Goal: Information Seeking & Learning: Learn about a topic

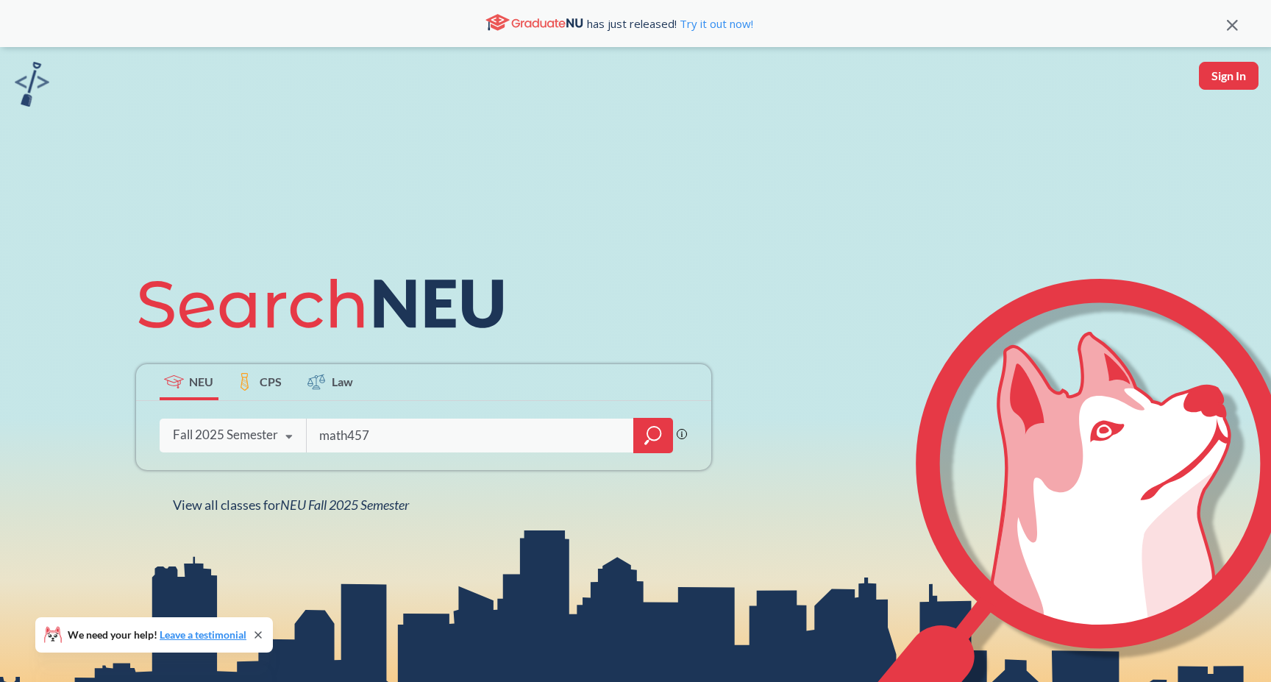
type input "math4570"
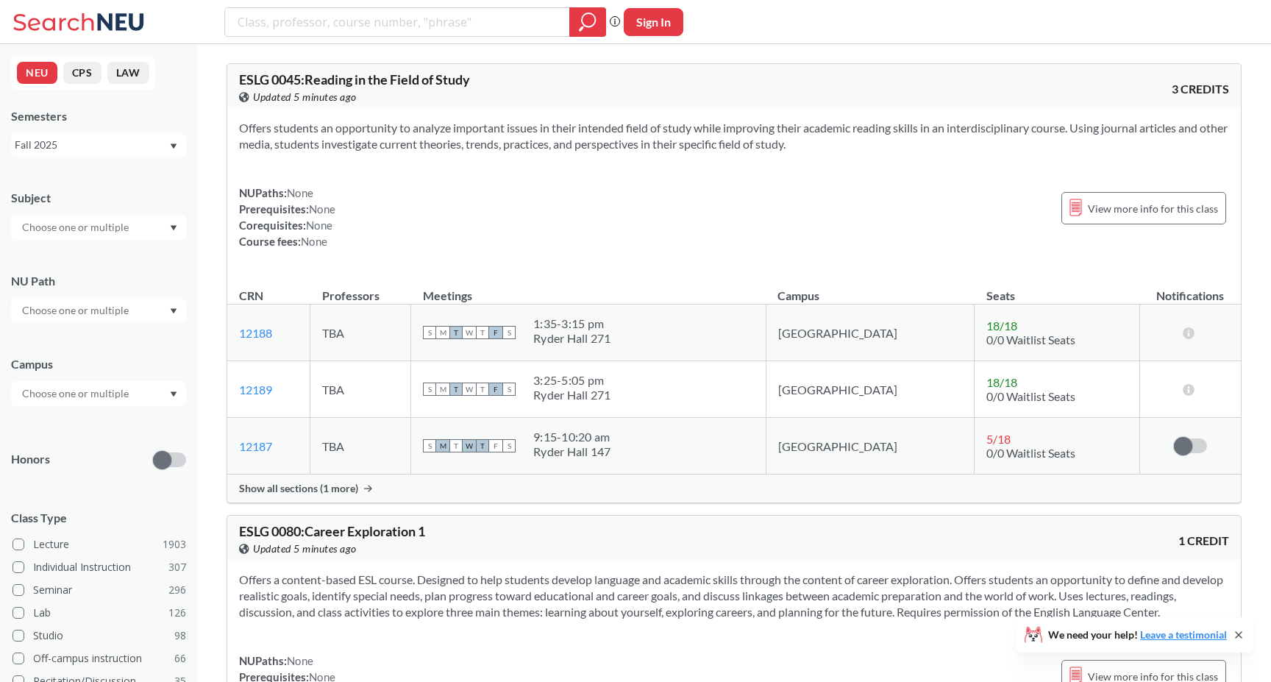
click at [120, 391] on input "text" at bounding box center [77, 394] width 124 height 18
type input "oakl"
click at [121, 415] on div "[GEOGRAPHIC_DATA], [GEOGRAPHIC_DATA] ( 133 )" at bounding box center [98, 426] width 175 height 40
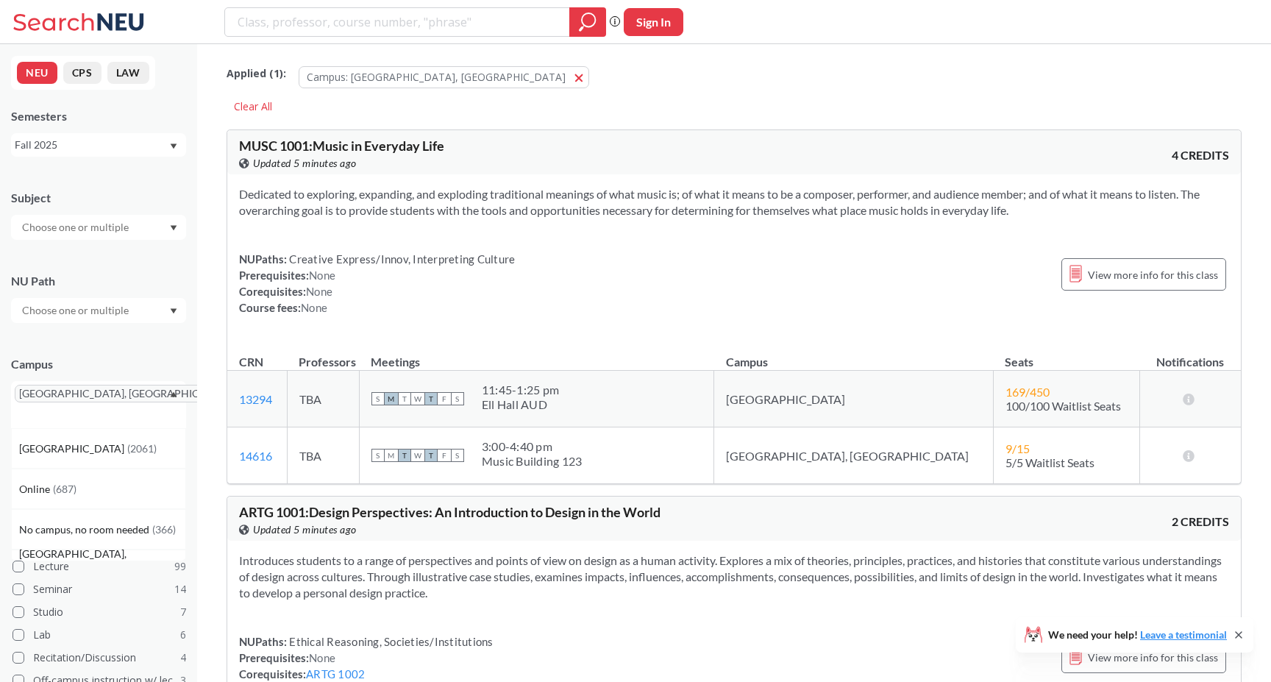
click at [104, 232] on input "text" at bounding box center [77, 227] width 124 height 18
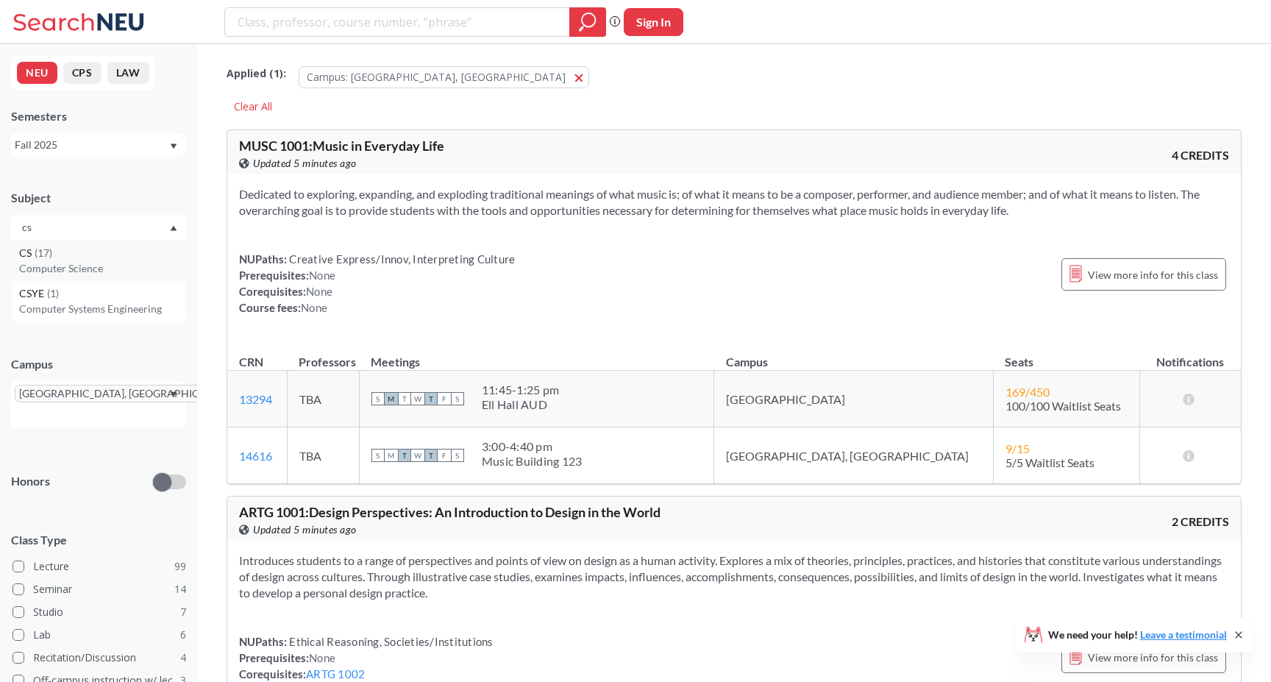
type input "cs"
click at [98, 257] on div "CS ( 17 )" at bounding box center [102, 253] width 166 height 16
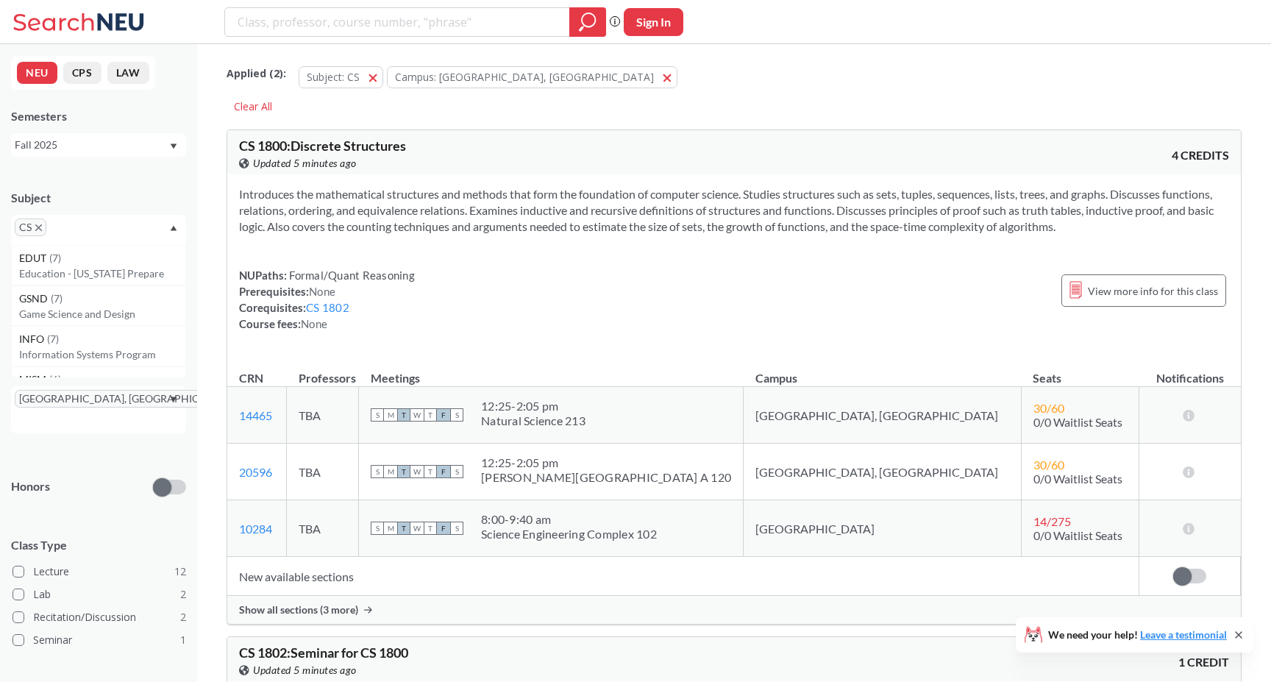
click at [98, 234] on div "CS" at bounding box center [98, 230] width 175 height 30
click at [87, 222] on div "CS" at bounding box center [98, 230] width 175 height 30
click at [74, 229] on input "text" at bounding box center [71, 233] width 43 height 18
type input "math"
click at [72, 258] on div "MATH ( 5 )" at bounding box center [102, 258] width 166 height 16
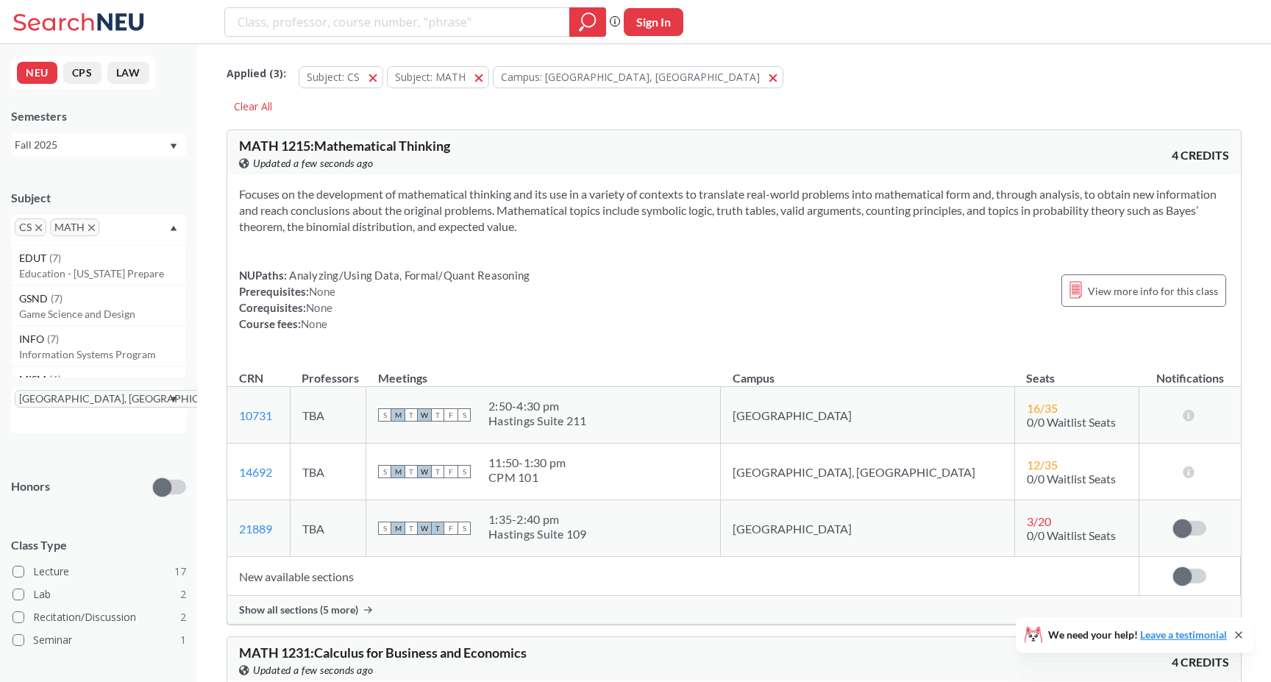
click at [107, 226] on input "text" at bounding box center [124, 233] width 43 height 18
type input "c"
click at [137, 298] on p "Electrical and Comp Engineerng" at bounding box center [102, 301] width 166 height 15
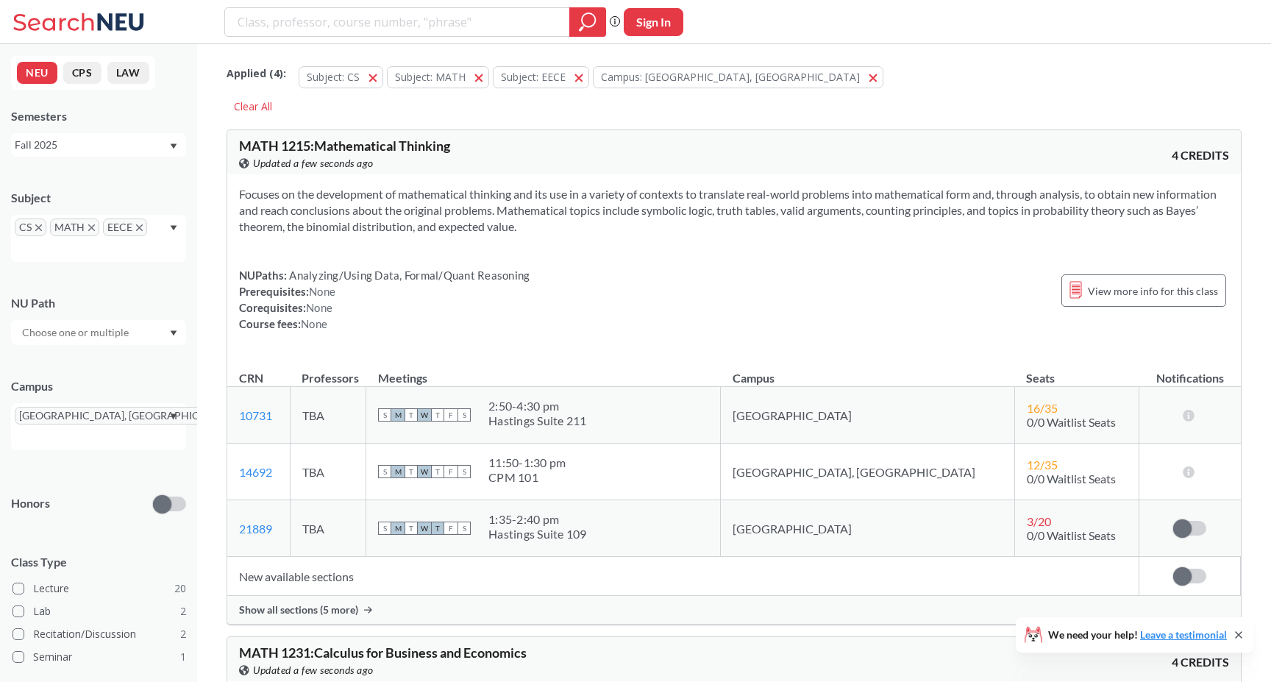
click at [719, 327] on div "NUPaths: Analyzing/Using Data, Formal/Quant Reasoning Prerequisites: None Coreq…" at bounding box center [734, 299] width 990 height 65
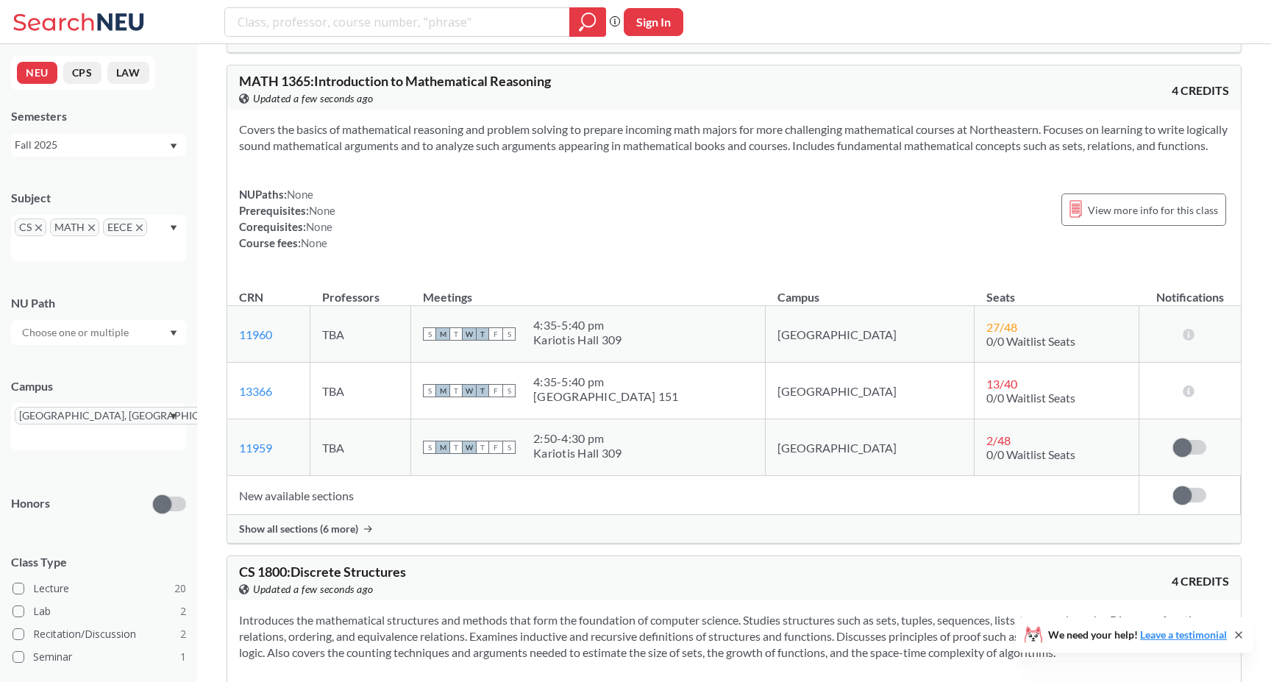
scroll to position [2125, 0]
click at [688, 541] on div "Show all sections (6 more)" at bounding box center [733, 527] width 1013 height 28
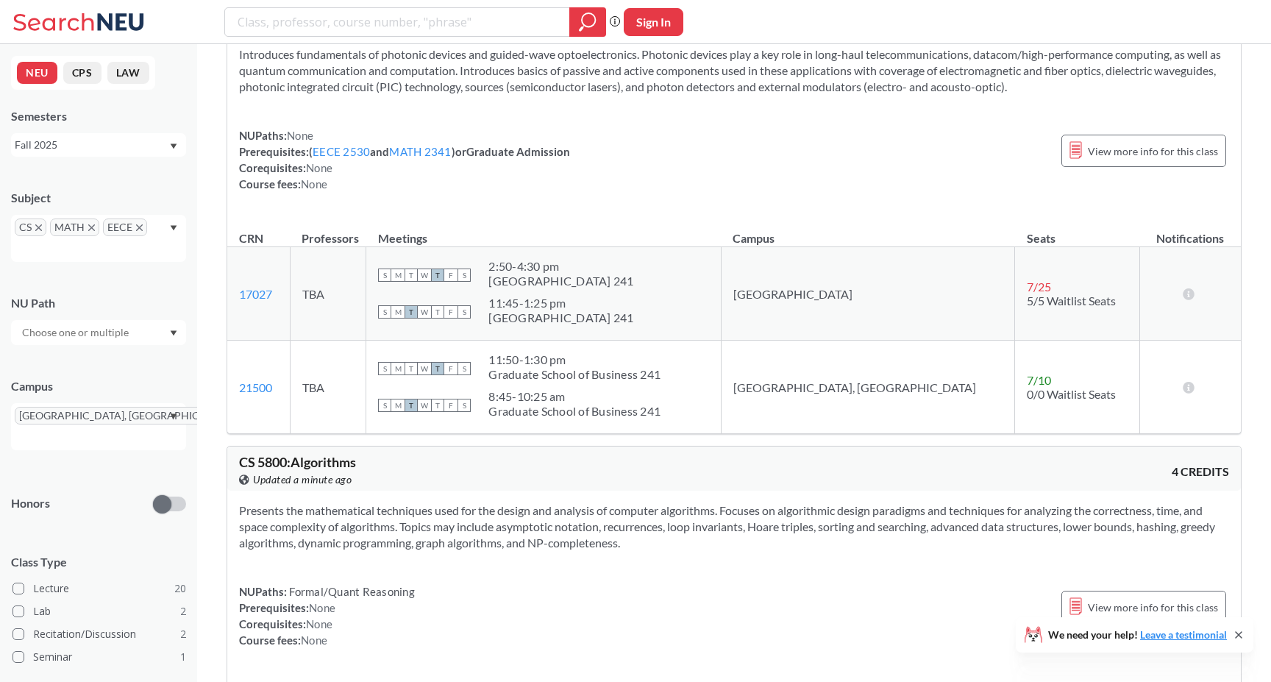
scroll to position [10341, 0]
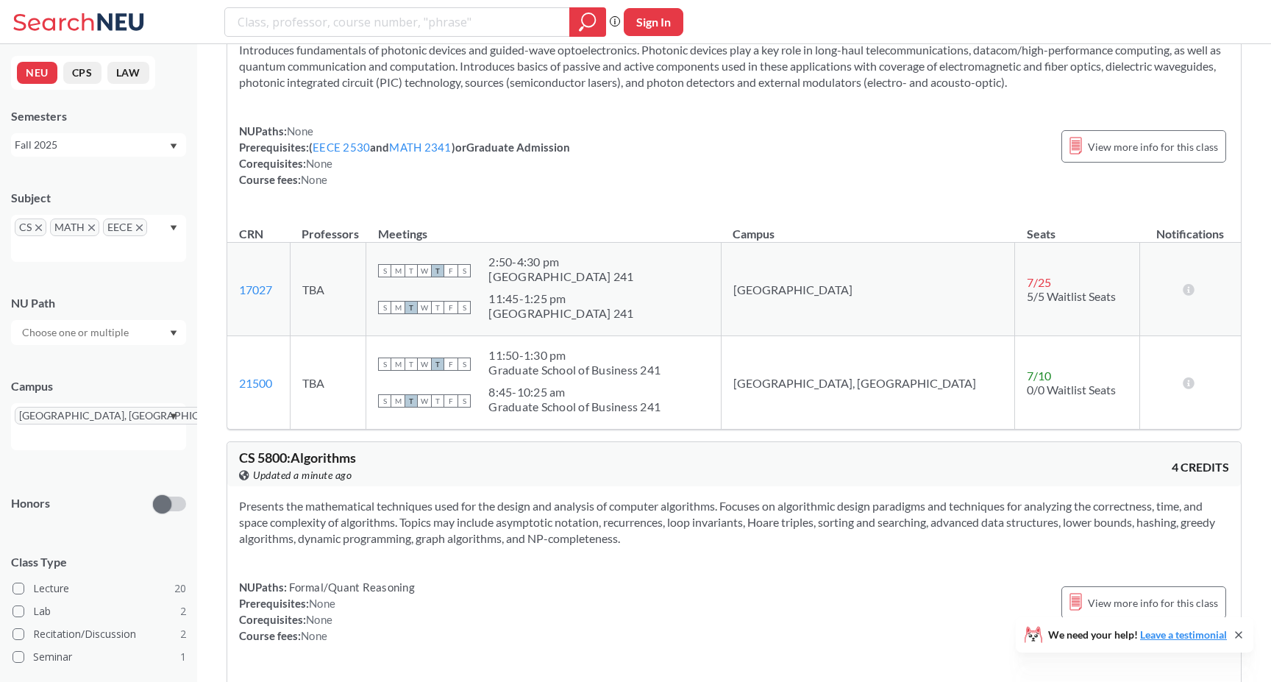
click at [721, 243] on th "Meetings" at bounding box center [543, 227] width 354 height 32
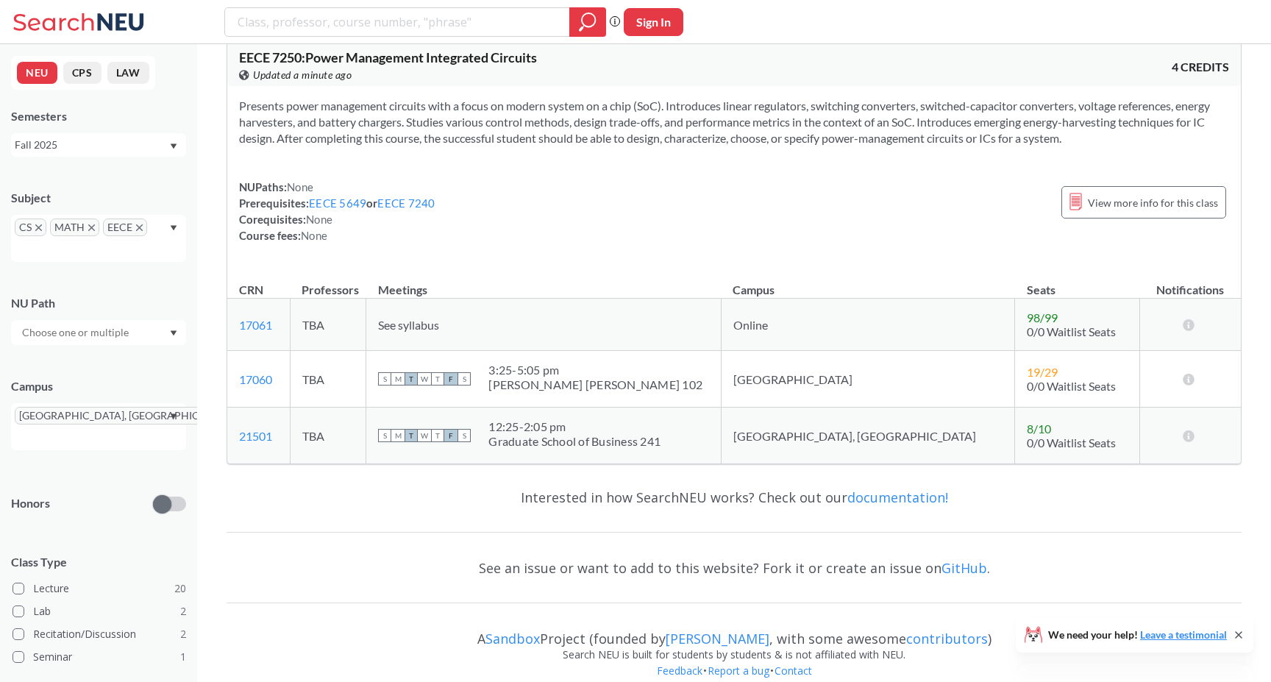
scroll to position [12201, 0]
click at [326, 208] on link "EECE 5649" at bounding box center [337, 201] width 57 height 13
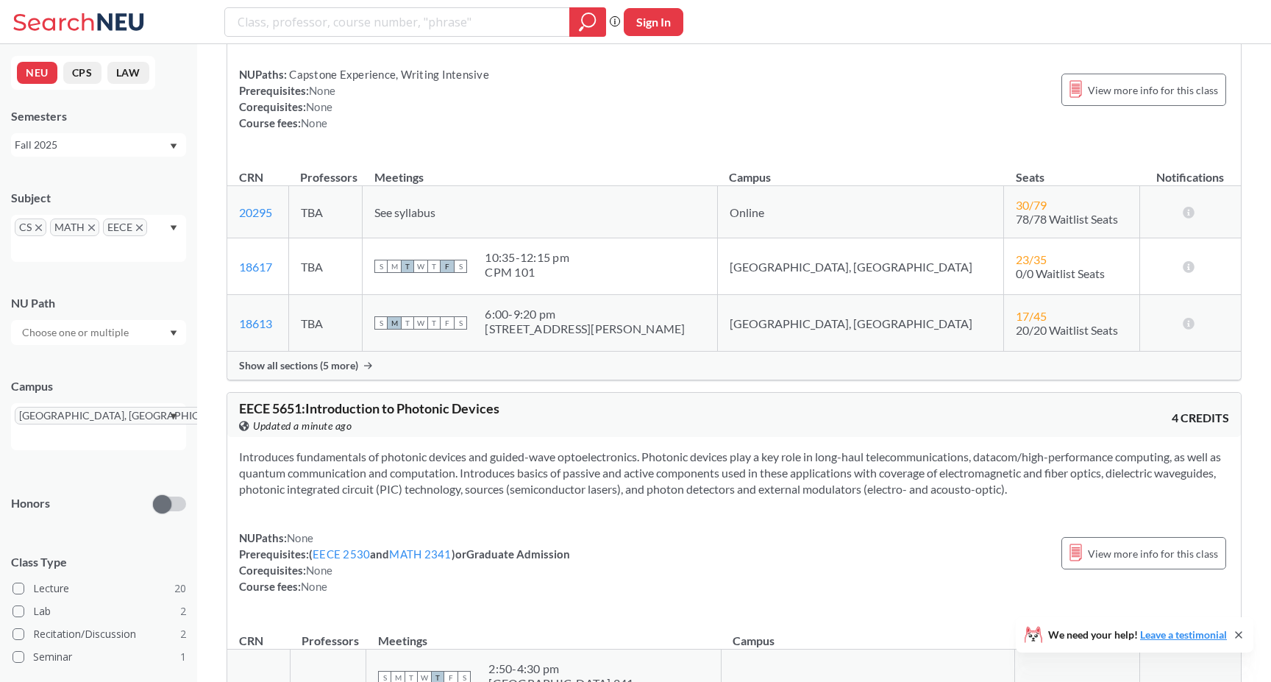
scroll to position [11910, 0]
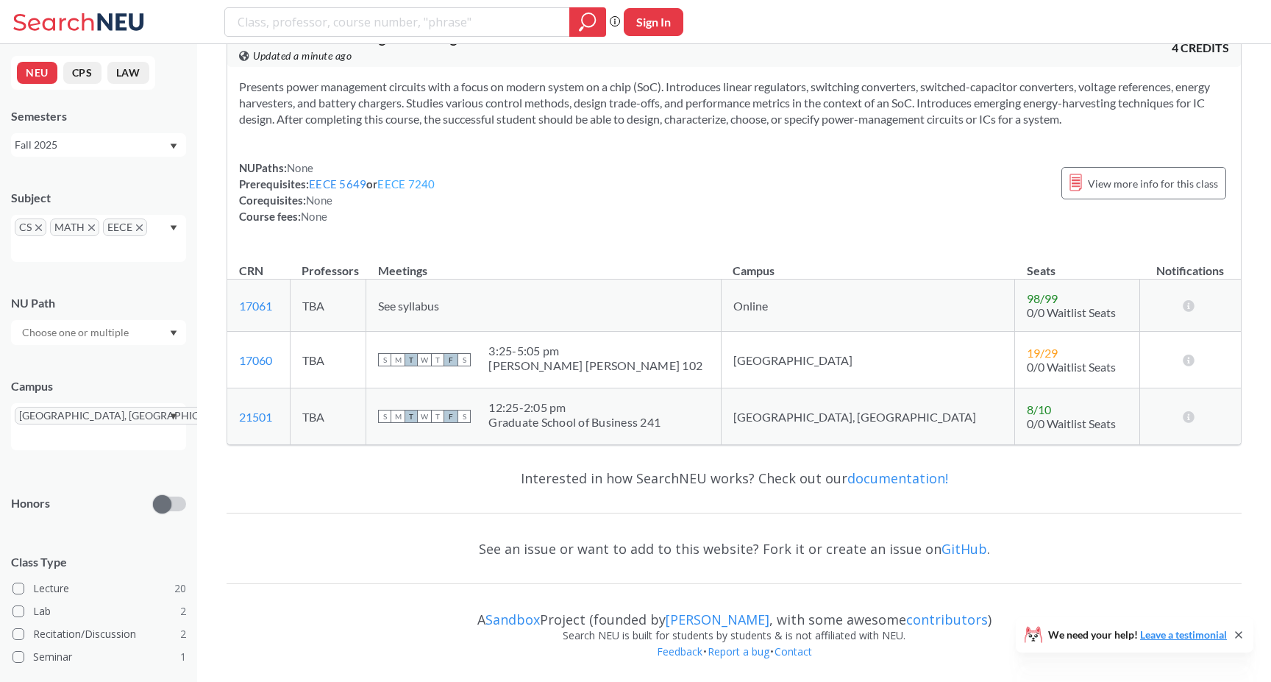
click at [430, 182] on link "EECE 7240" at bounding box center [405, 183] width 57 height 13
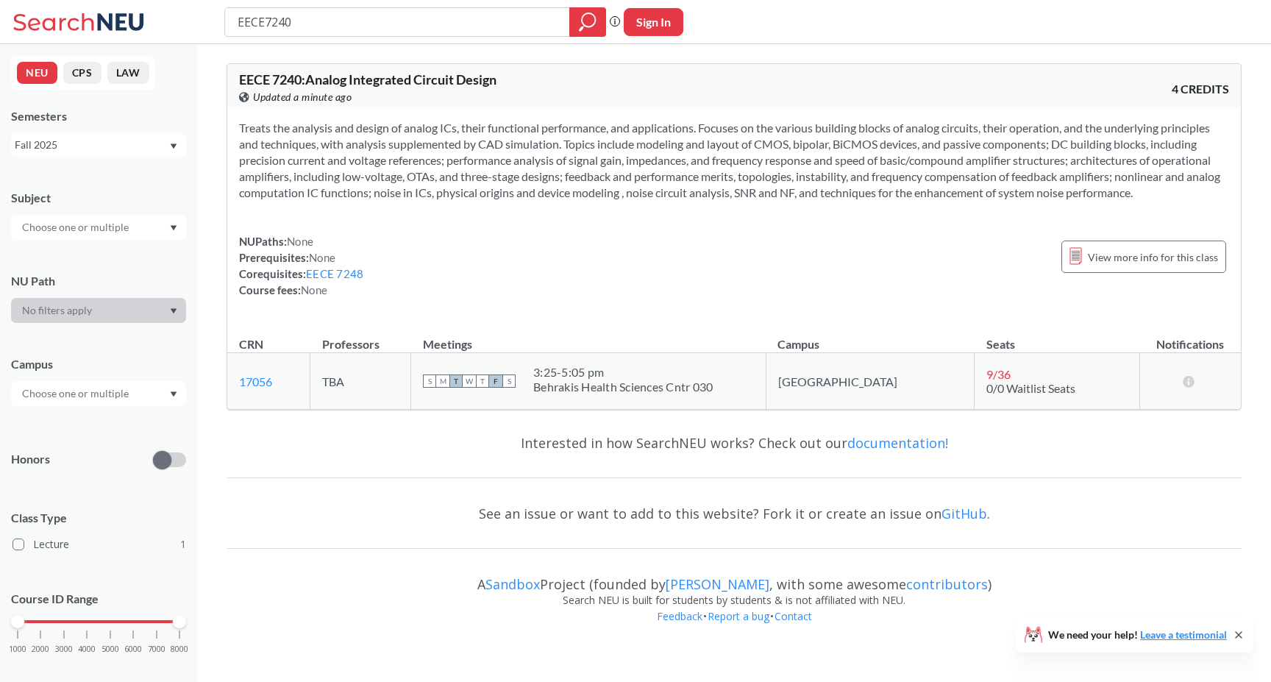
click at [578, 257] on div "NUPaths: None Prerequisites: None Corequisites: EECE 7248 Course fees: None Vie…" at bounding box center [734, 265] width 990 height 65
click at [522, 282] on div "NUPaths: None Prerequisites: None Corequisites: EECE 7248 Course fees: None Vie…" at bounding box center [734, 265] width 990 height 65
